Goal: Task Accomplishment & Management: Manage account settings

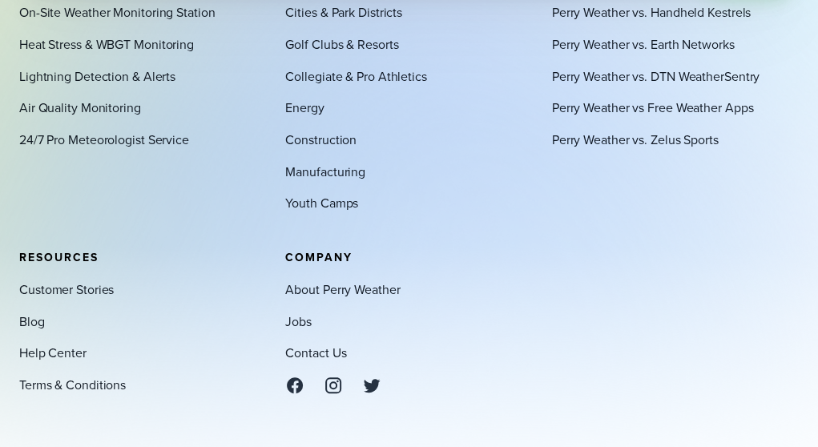
scroll to position [4884, 0]
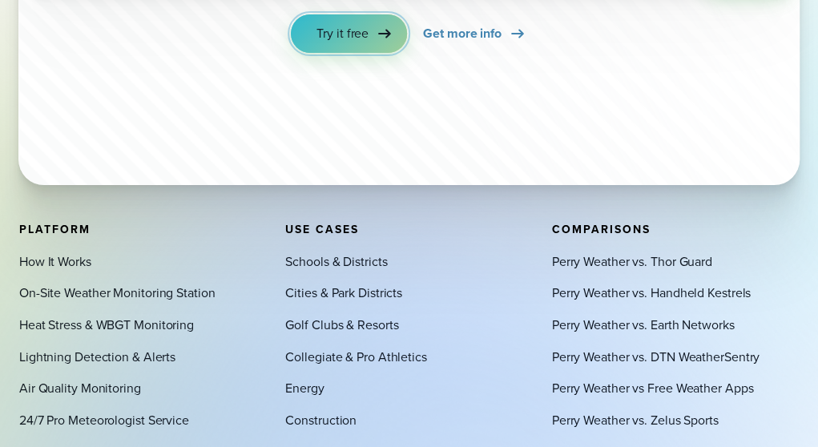
click at [360, 37] on span "Try it free" at bounding box center [342, 33] width 52 height 19
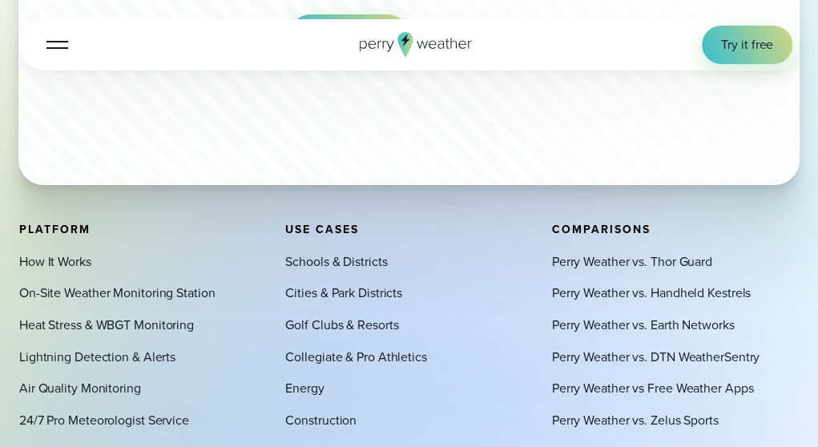
click at [56, 44] on div at bounding box center [57, 45] width 22 height 2
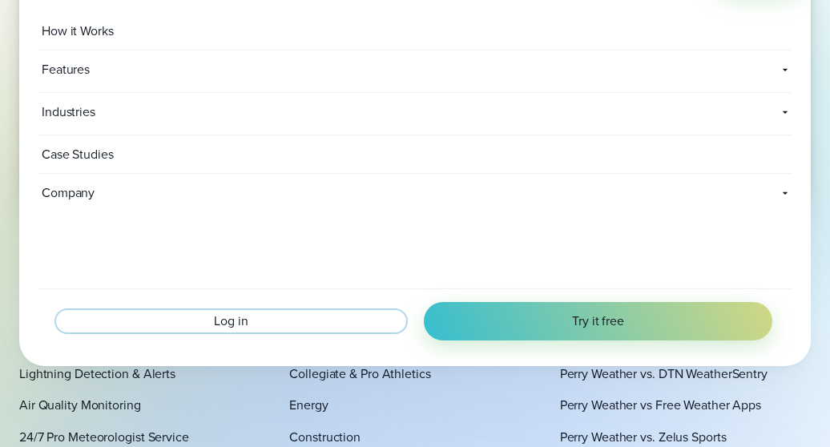
click at [238, 318] on span "Log in" at bounding box center [231, 320] width 34 height 19
